Goal: Information Seeking & Learning: Find specific fact

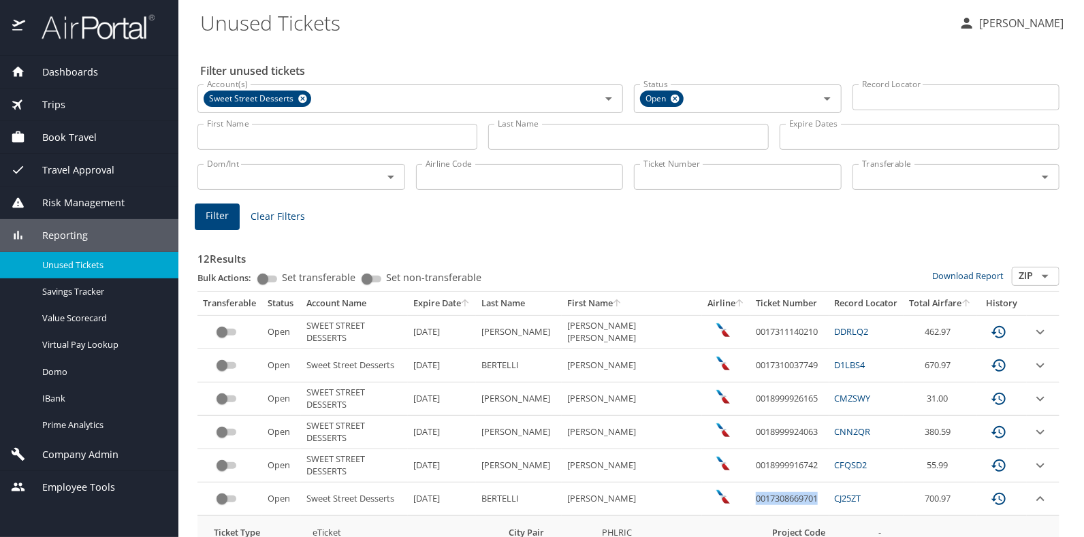
scroll to position [272, 0]
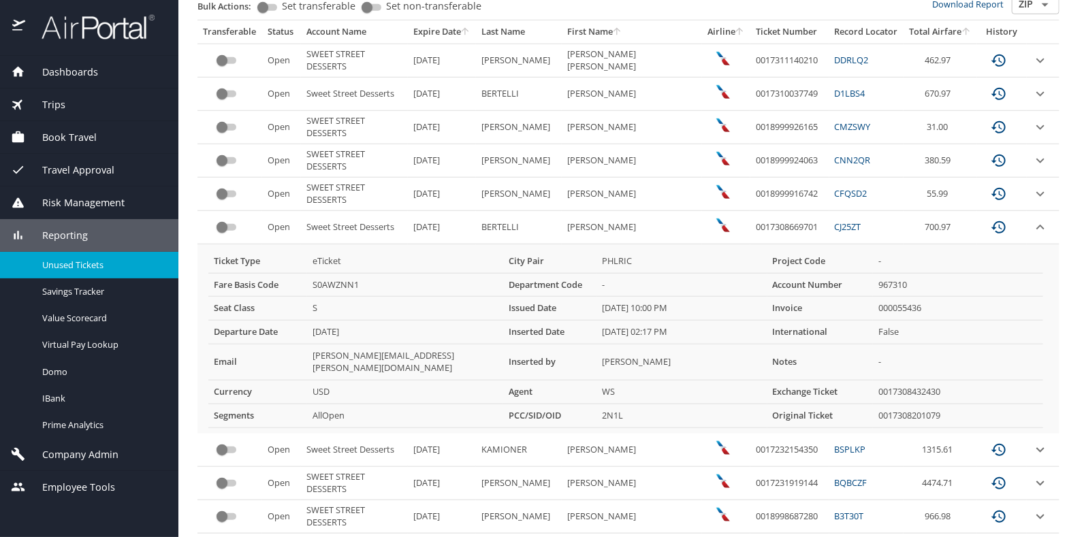
click at [1023, 285] on td "967310" at bounding box center [958, 285] width 170 height 24
click at [1032, 225] on icon "expand row" at bounding box center [1040, 227] width 16 height 16
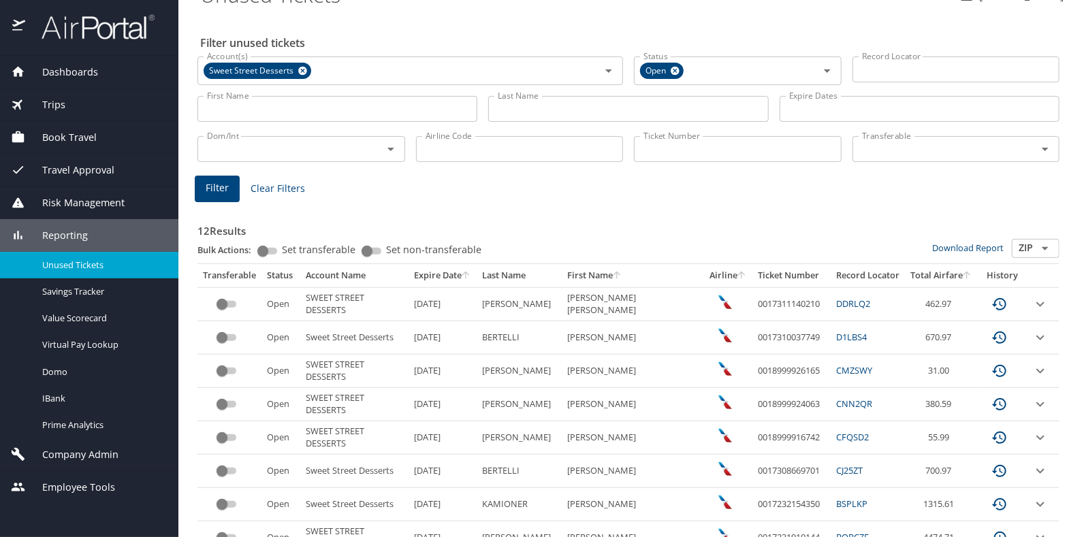
scroll to position [0, 0]
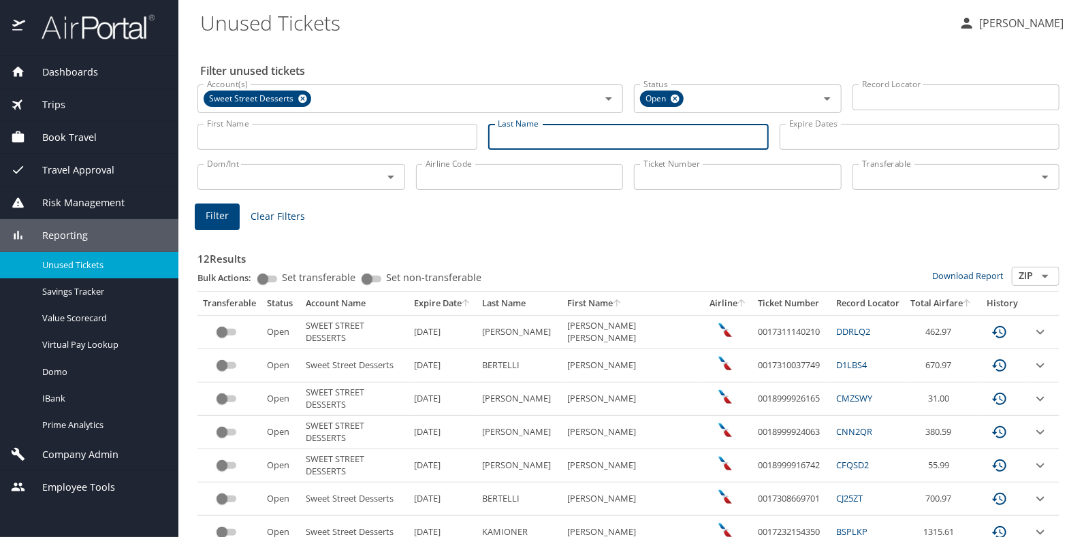
click at [583, 133] on input "Last Name" at bounding box center [628, 137] width 280 height 26
type input "bertelli"
click at [230, 211] on button "Filter" at bounding box center [217, 217] width 45 height 27
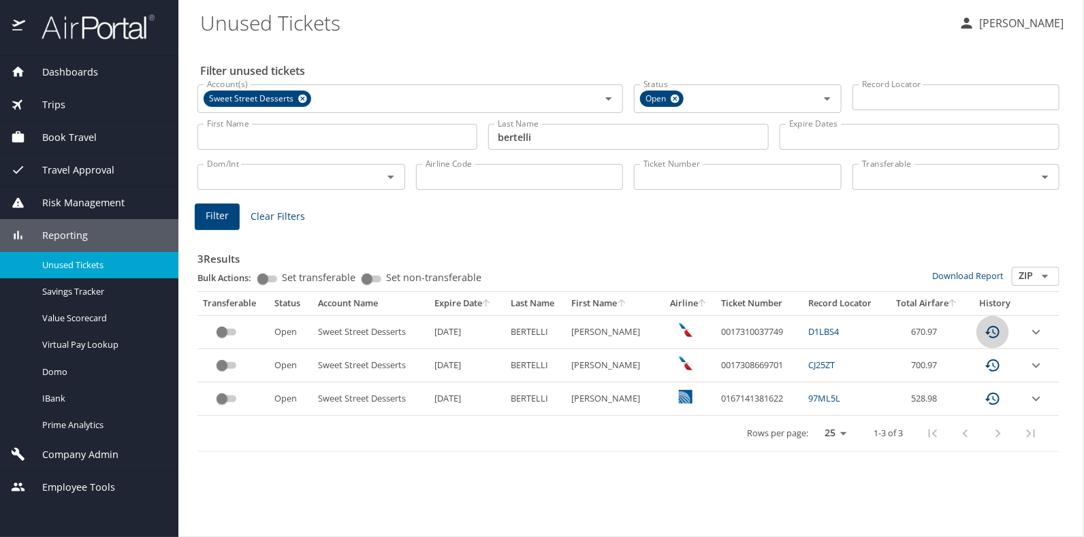
click at [989, 330] on icon "custom pagination table" at bounding box center [992, 332] width 16 height 16
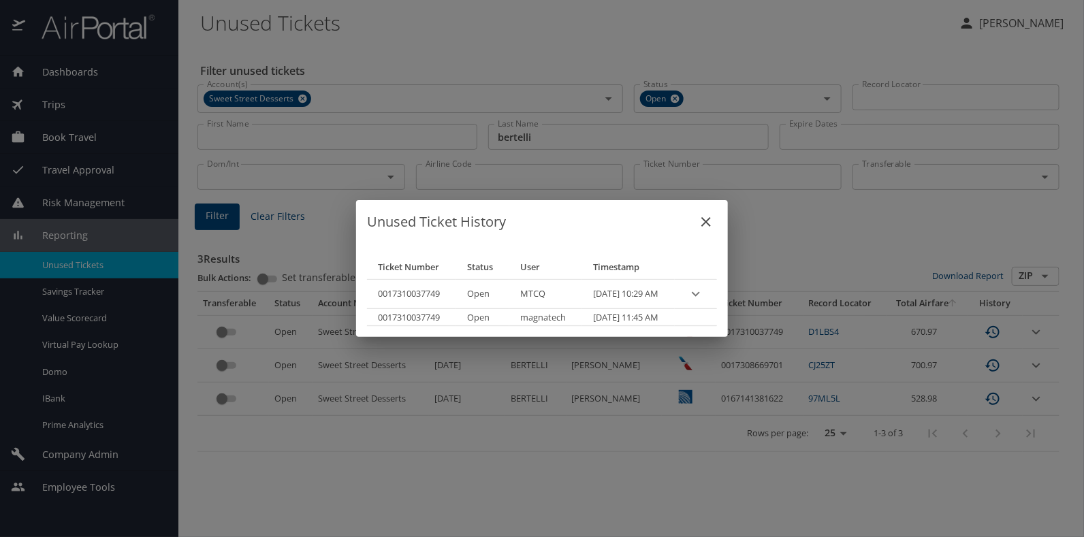
click at [1034, 329] on div "Unused Ticket History Ticket Number Status User Timestamp 0017310037749 Open MT…" at bounding box center [542, 268] width 1084 height 537
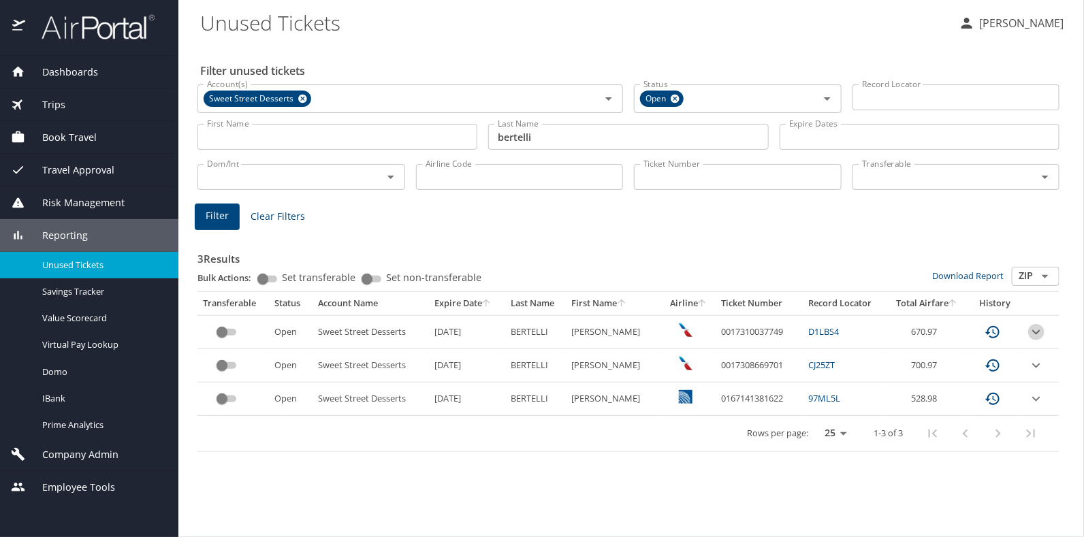
click at [1035, 330] on icon "expand row" at bounding box center [1036, 332] width 16 height 16
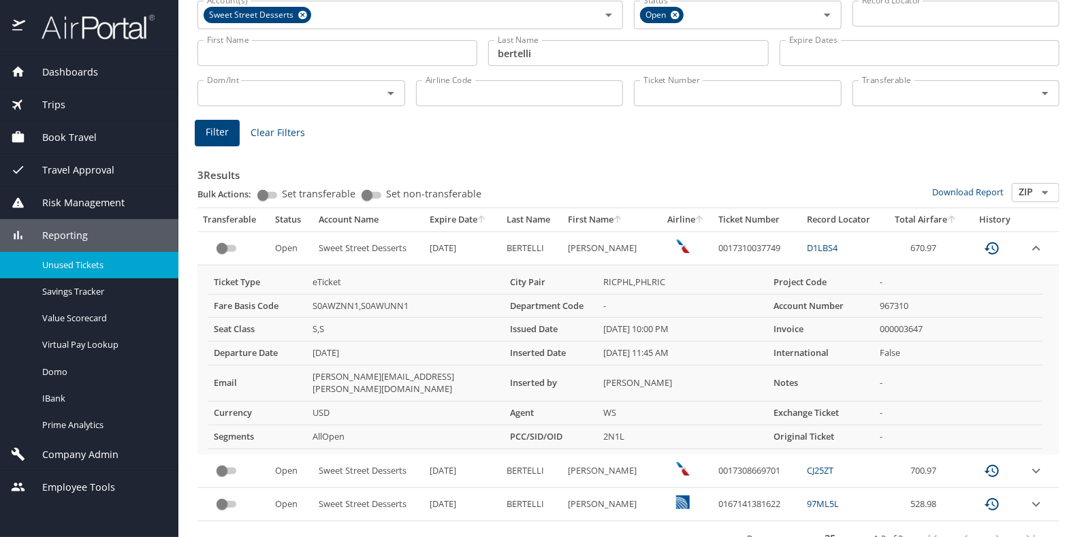
scroll to position [95, 0]
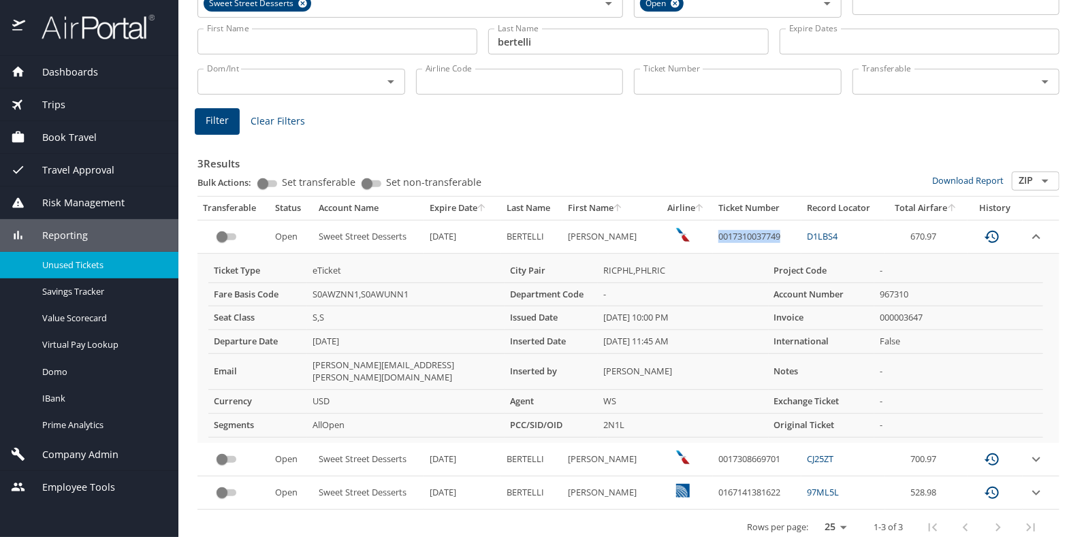
drag, startPoint x: 703, startPoint y: 236, endPoint x: 770, endPoint y: 231, distance: 66.8
click at [770, 231] on td "0017310037749" at bounding box center [757, 236] width 89 height 33
drag, startPoint x: 770, startPoint y: 231, endPoint x: 761, endPoint y: 235, distance: 9.5
copy td "0017310037749"
